Goal: Transaction & Acquisition: Book appointment/travel/reservation

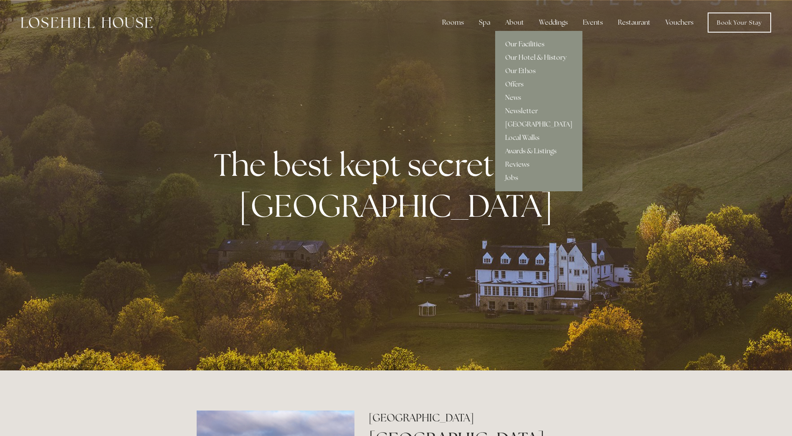
click at [519, 40] on link "Our Facilities" at bounding box center [538, 44] width 87 height 13
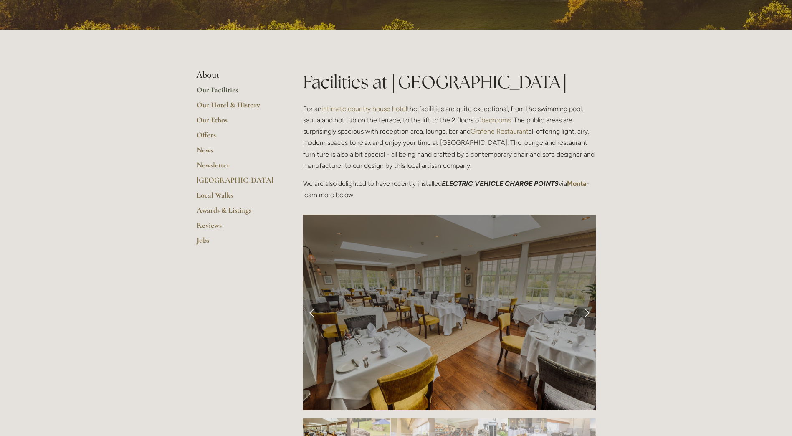
scroll to position [125, 0]
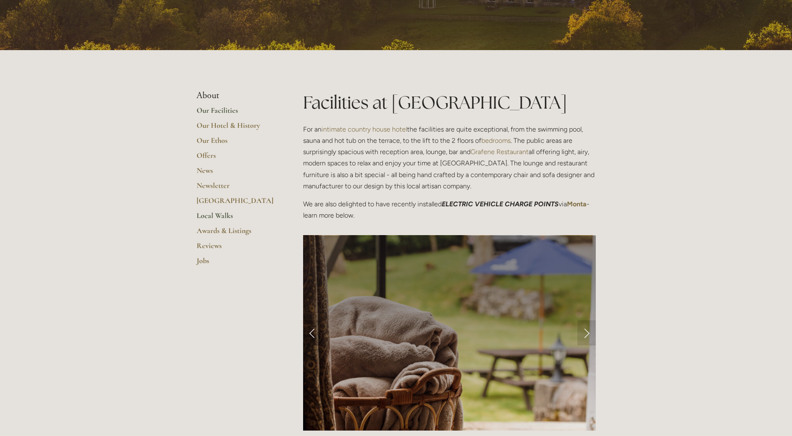
click at [213, 214] on link "Local Walks" at bounding box center [237, 218] width 80 height 15
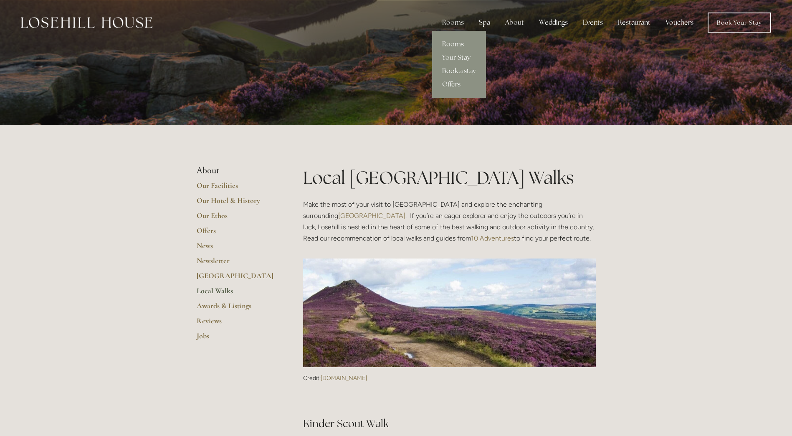
click at [456, 42] on link "Rooms" at bounding box center [459, 44] width 54 height 13
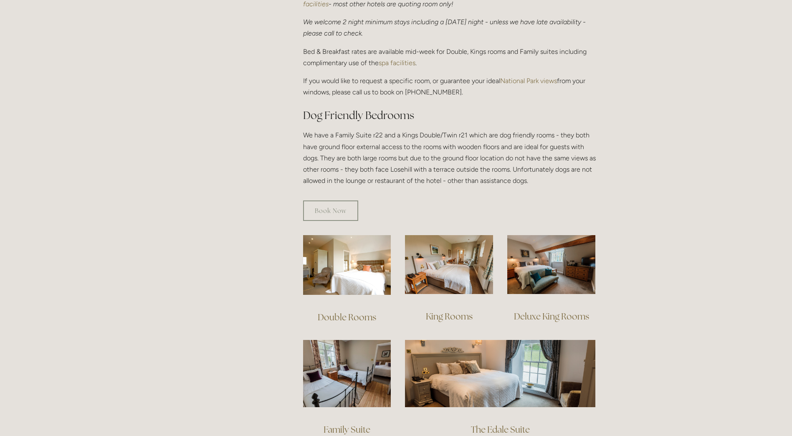
scroll to position [376, 0]
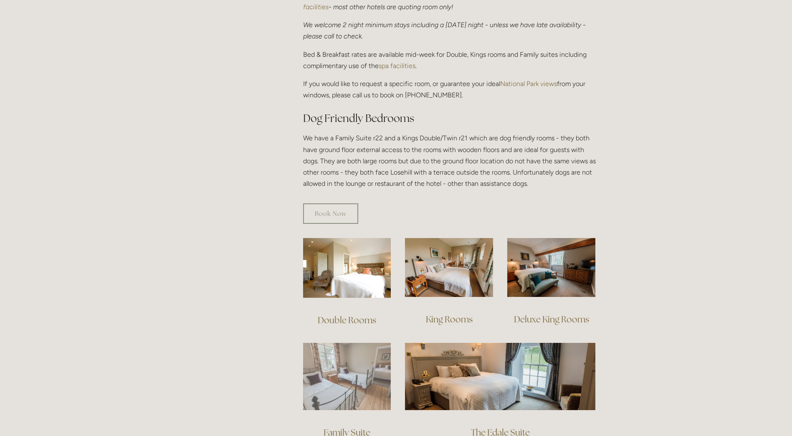
click at [345, 364] on img at bounding box center [347, 376] width 88 height 67
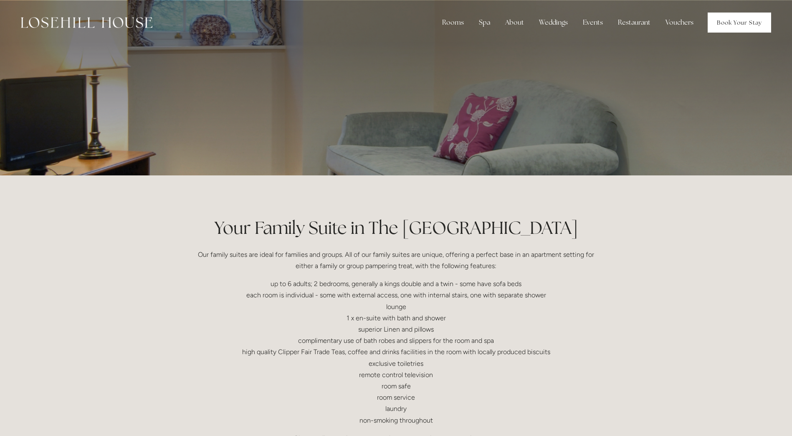
click at [736, 25] on link "Book Your Stay" at bounding box center [739, 23] width 63 height 20
